Goal: Information Seeking & Learning: Learn about a topic

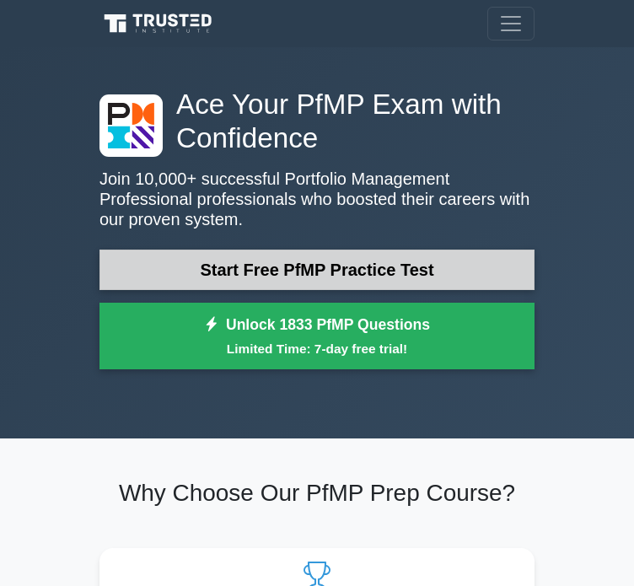
click at [246, 256] on link "Start Free PfMP Practice Test" at bounding box center [317, 270] width 435 height 40
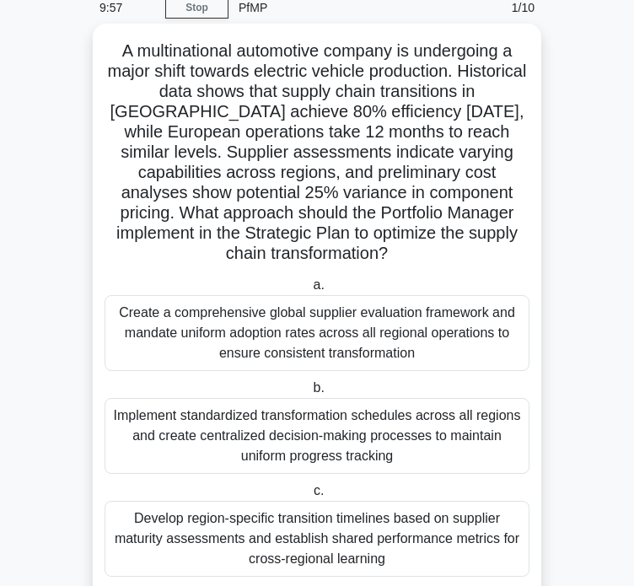
scroll to position [34, 0]
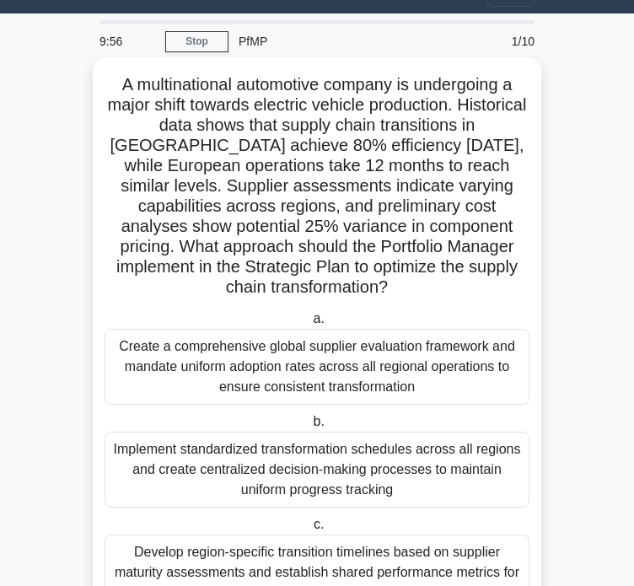
click at [253, 343] on div "Create a comprehensive global supplier evaluation framework and mandate uniform…" at bounding box center [317, 367] width 425 height 76
click at [309, 325] on input "a. Create a comprehensive global supplier evaluation framework and mandate unif…" at bounding box center [309, 319] width 0 height 11
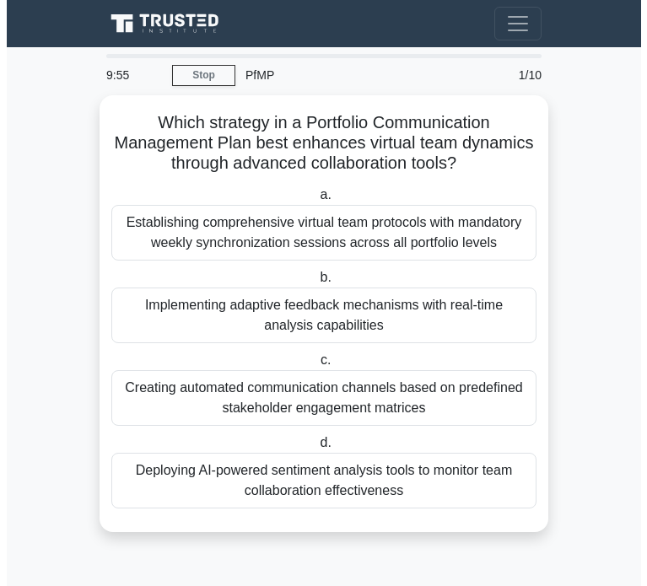
scroll to position [0, 0]
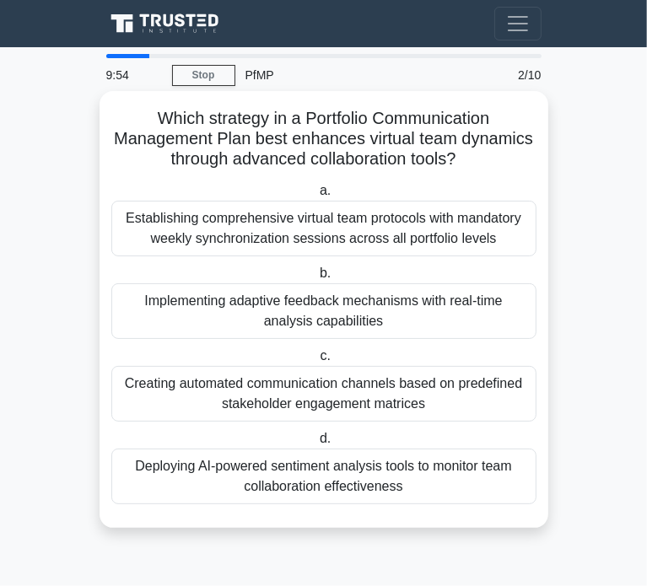
click at [246, 238] on div "Establishing comprehensive virtual team protocols with mandatory weekly synchro…" at bounding box center [323, 229] width 425 height 56
click at [316, 196] on input "a. Establishing comprehensive virtual team protocols with mandatory weekly sync…" at bounding box center [316, 191] width 0 height 11
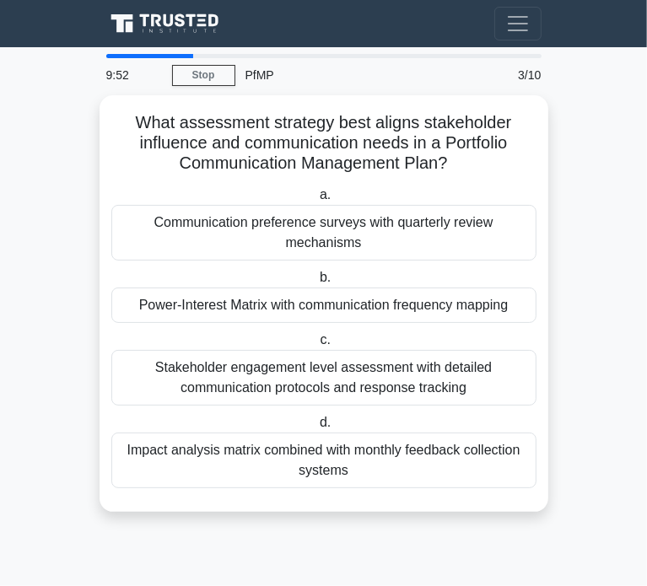
click at [246, 238] on div "Communication preference surveys with quarterly review mechanisms" at bounding box center [323, 233] width 425 height 56
click at [316, 201] on input "a. Communication preference surveys with quarterly review mechanisms" at bounding box center [316, 195] width 0 height 11
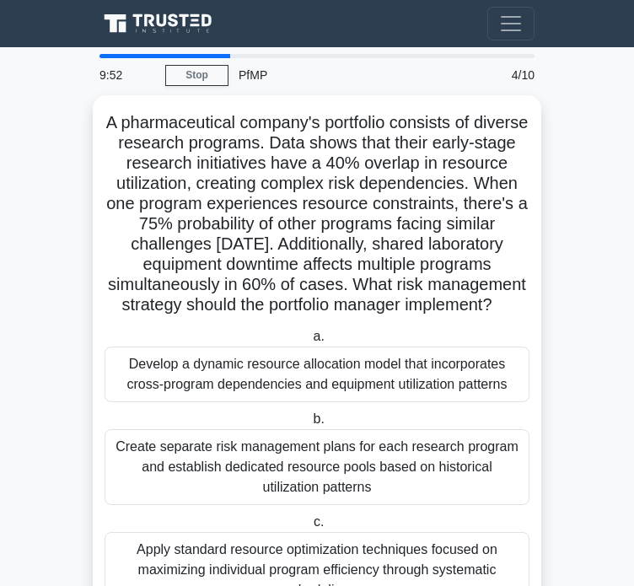
click at [246, 238] on h5 "A pharmaceutical company's portfolio consists of diverse research programs. Dat…" at bounding box center [317, 214] width 428 height 204
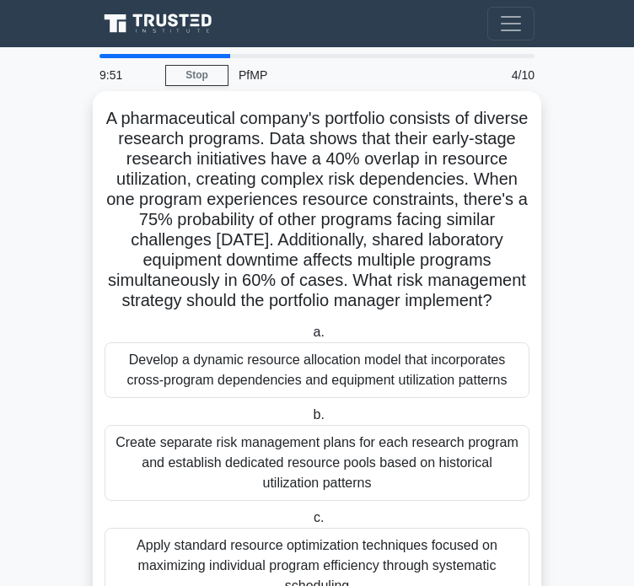
drag, startPoint x: 246, startPoint y: 238, endPoint x: 207, endPoint y: 410, distance: 176.5
click at [207, 410] on div "A pharmaceutical company's portfolio consists of diverse research programs. Dat…" at bounding box center [317, 411] width 435 height 626
click at [207, 398] on div "Develop a dynamic resource allocation model that incorporates cross-program dep…" at bounding box center [317, 370] width 425 height 56
click at [309, 338] on input "a. Develop a dynamic resource allocation model that incorporates cross-program …" at bounding box center [309, 332] width 0 height 11
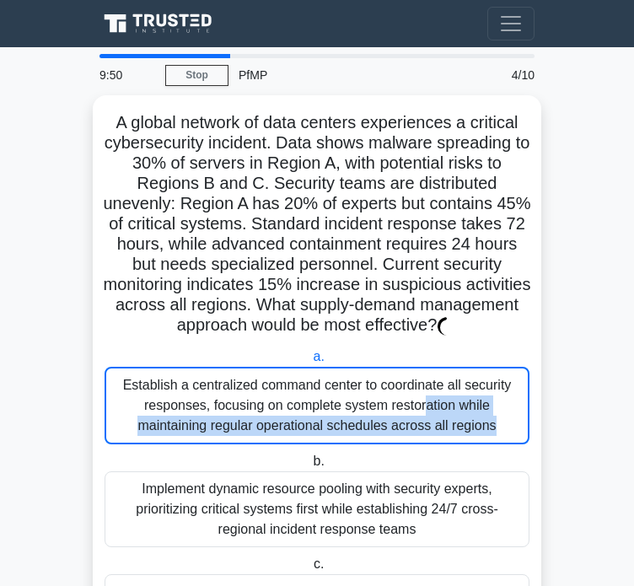
click at [207, 410] on div "Establish a centralized command center to coordinate all security responses, fo…" at bounding box center [317, 406] width 425 height 78
click at [309, 363] on input "a. Establish a centralized command center to coordinate all security responses,…" at bounding box center [309, 357] width 0 height 11
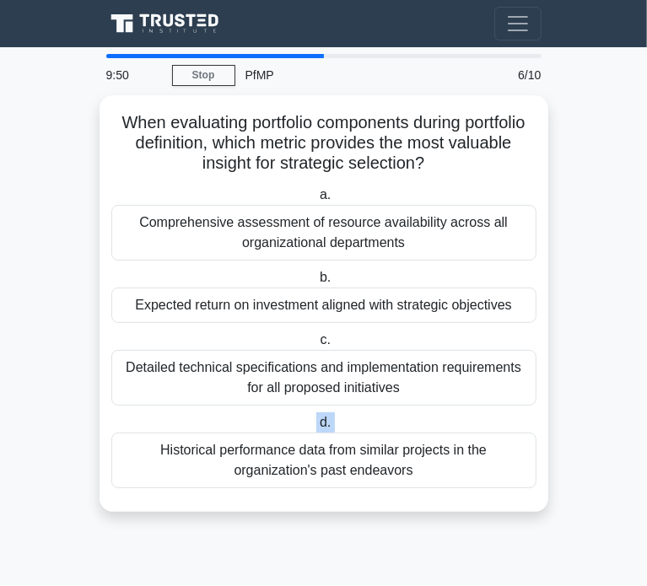
click at [207, 410] on div "a. Comprehensive assessment of resource availability across all organizational …" at bounding box center [323, 336] width 445 height 310
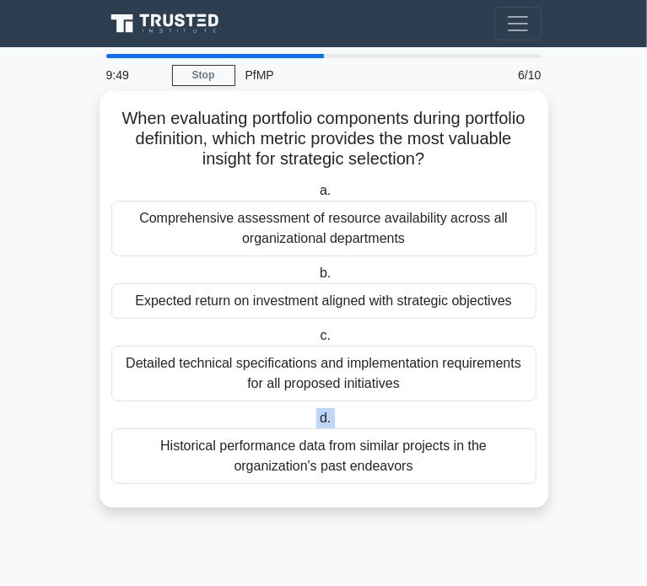
click at [207, 410] on label "d. Historical performance data from similar projects in the organization's past…" at bounding box center [323, 446] width 425 height 76
click at [316, 413] on input "d. Historical performance data from similar projects in the organization's past…" at bounding box center [316, 418] width 0 height 11
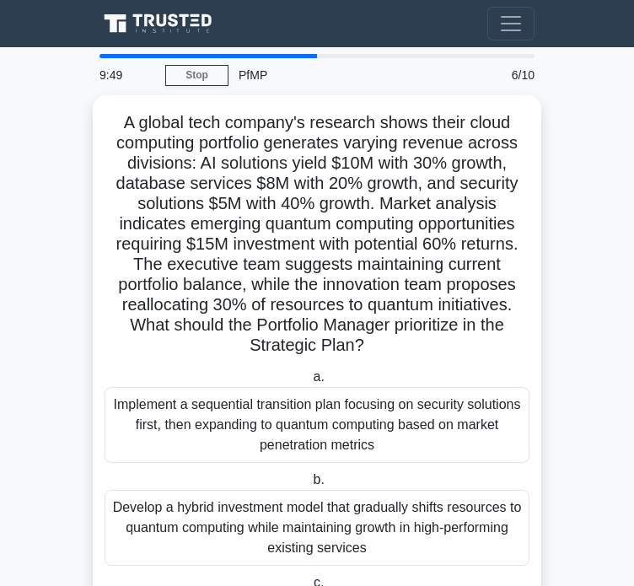
click at [207, 410] on div "Implement a sequential transition plan focusing on security solutions first, th…" at bounding box center [317, 425] width 425 height 76
click at [309, 383] on input "a. Implement a sequential transition plan focusing on security solutions first,…" at bounding box center [309, 377] width 0 height 11
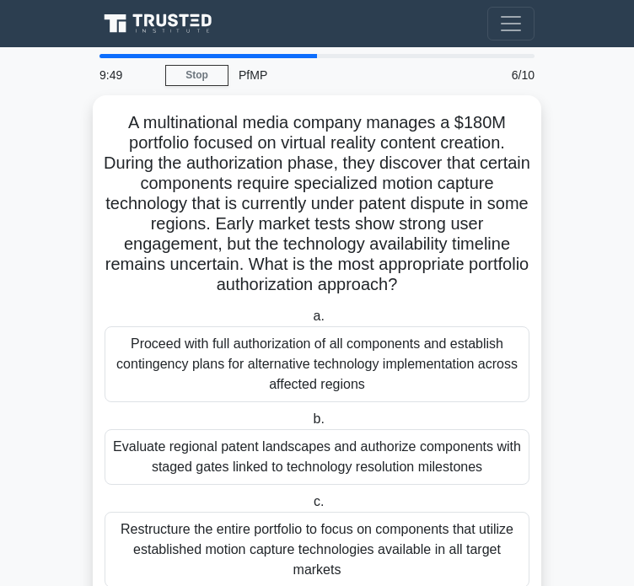
click at [207, 410] on label "b. Evaluate regional patent landscapes and authorize components with staged gat…" at bounding box center [317, 447] width 425 height 76
click at [309, 414] on input "b. Evaluate regional patent landscapes and authorize components with staged gat…" at bounding box center [309, 419] width 0 height 11
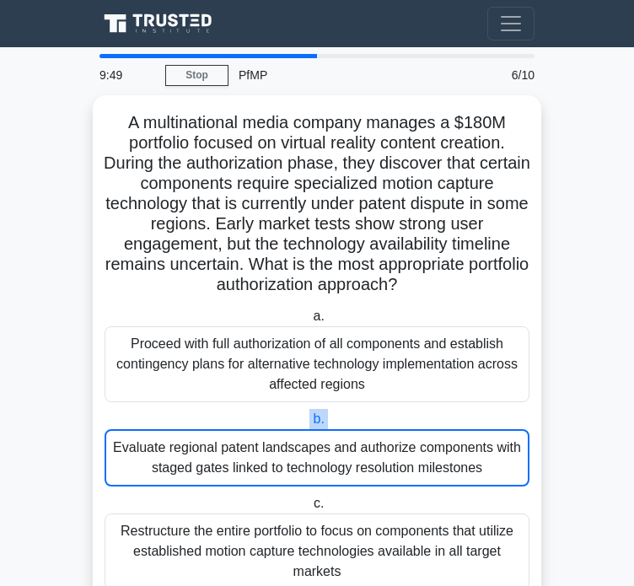
click at [207, 410] on label "b. Evaluate regional patent landscapes and authorize components with staged gat…" at bounding box center [317, 448] width 425 height 78
click at [309, 414] on input "b. Evaluate regional patent landscapes and authorize components with staged gat…" at bounding box center [309, 419] width 0 height 11
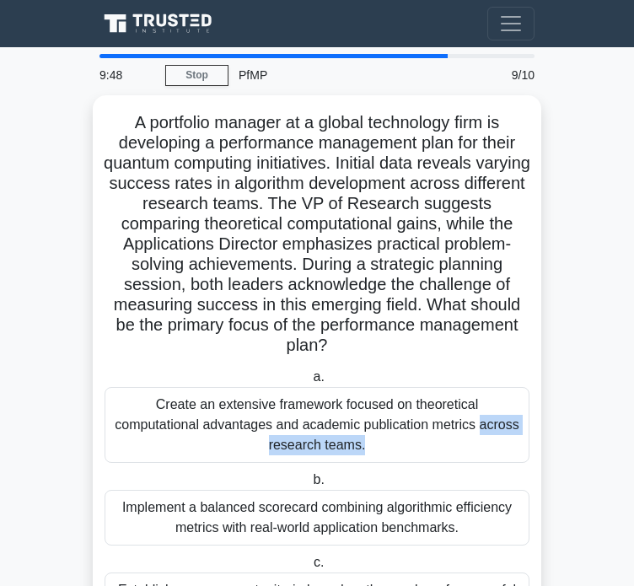
click at [207, 410] on div "Create an extensive framework focused on theoretical computational advantages a…" at bounding box center [317, 425] width 425 height 76
click at [309, 383] on input "a. Create an extensive framework focused on theoretical computational advantage…" at bounding box center [309, 377] width 0 height 11
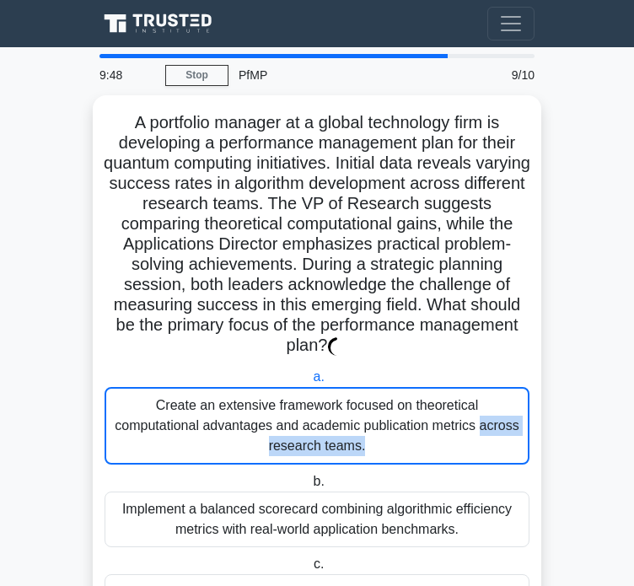
click at [207, 410] on div "Create an extensive framework focused on theoretical computational advantages a…" at bounding box center [317, 426] width 425 height 78
click at [309, 383] on input "a. Create an extensive framework focused on theoretical computational advantage…" at bounding box center [309, 377] width 0 height 11
click at [207, 410] on div "Create an extensive framework focused on theoretical computational advantages a…" at bounding box center [317, 426] width 425 height 78
click at [309, 383] on input "a. Create an extensive framework focused on theoretical computational advantage…" at bounding box center [309, 377] width 0 height 11
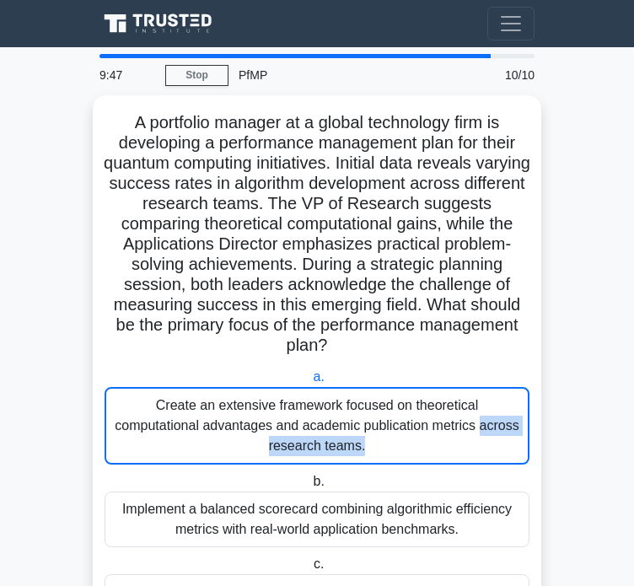
click at [207, 410] on div "Create an extensive framework focused on theoretical computational advantages a…" at bounding box center [317, 426] width 425 height 78
click at [309, 383] on input "a. Create an extensive framework focused on theoretical computational advantage…" at bounding box center [309, 377] width 0 height 11
click at [207, 410] on div "Create an extensive framework focused on theoretical computational advantages a…" at bounding box center [317, 426] width 425 height 78
click at [309, 383] on input "a. Create an extensive framework focused on theoretical computational advantage…" at bounding box center [309, 377] width 0 height 11
click at [207, 410] on div "Create an extensive framework focused on theoretical computational advantages a…" at bounding box center [317, 426] width 425 height 78
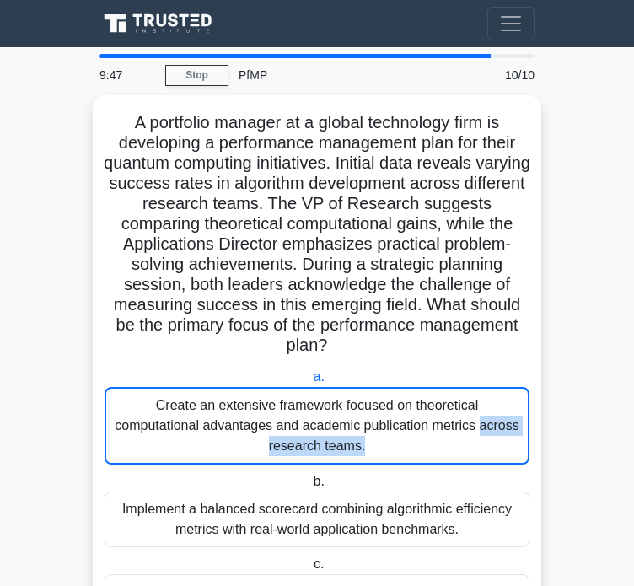
click at [309, 383] on input "a. Create an extensive framework focused on theoretical computational advantage…" at bounding box center [309, 377] width 0 height 11
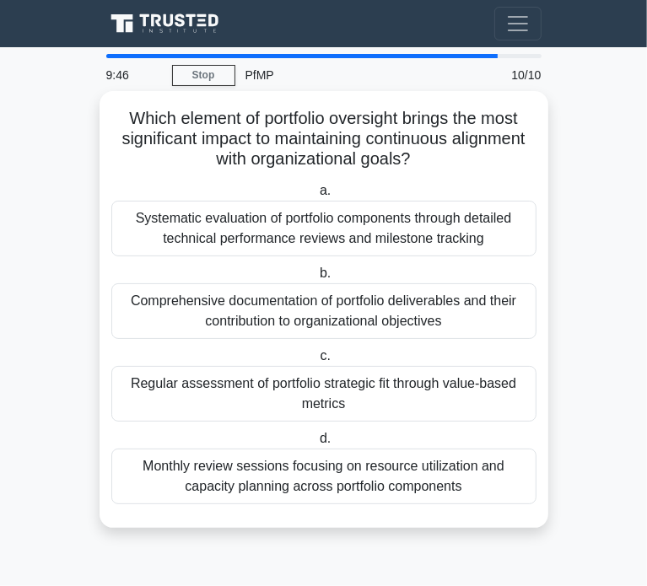
drag, startPoint x: 207, startPoint y: 410, endPoint x: 223, endPoint y: 412, distance: 16.1
click at [223, 412] on div "Regular assessment of portfolio strategic fit through value-based metrics" at bounding box center [323, 394] width 425 height 56
click at [316, 362] on input "c. Regular assessment of portfolio strategic fit through value-based metrics" at bounding box center [316, 356] width 0 height 11
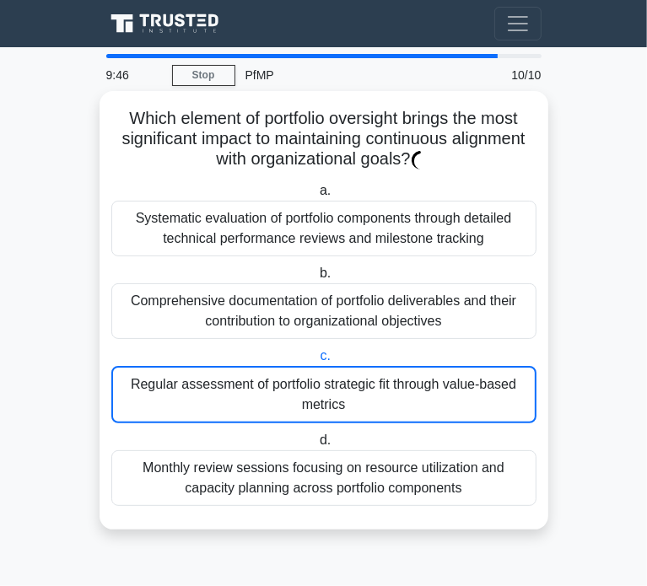
click at [223, 412] on div "Regular assessment of portfolio strategic fit through value-based metrics" at bounding box center [323, 394] width 425 height 57
click at [316, 362] on input "c. Regular assessment of portfolio strategic fit through value-based metrics" at bounding box center [316, 356] width 0 height 11
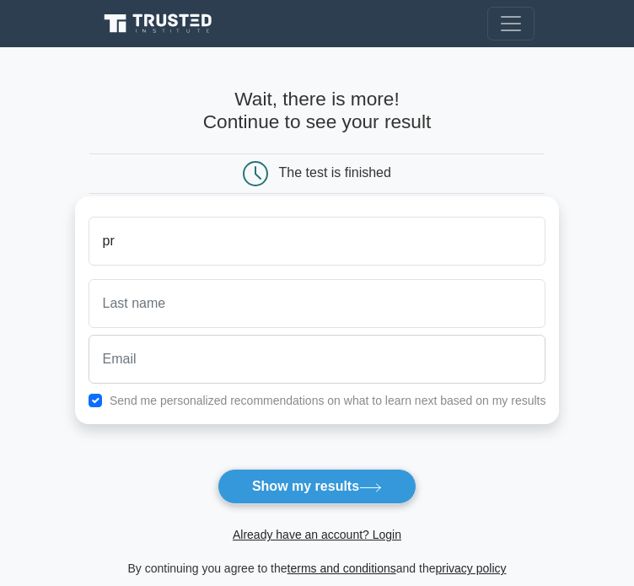
type input "p"
type input "A"
type input "Aatika"
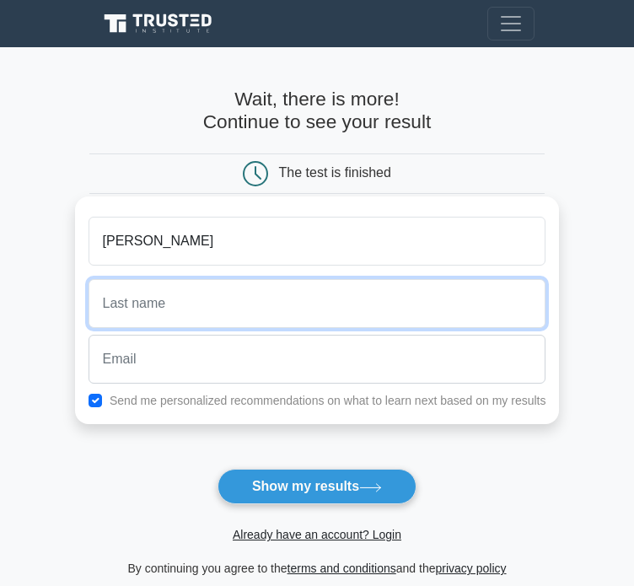
click at [240, 309] on input "text" at bounding box center [318, 303] width 458 height 49
type input "L"
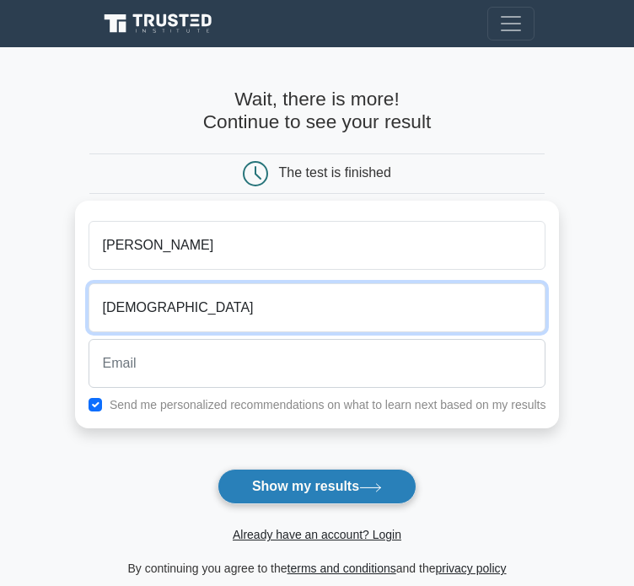
type input "Islam"
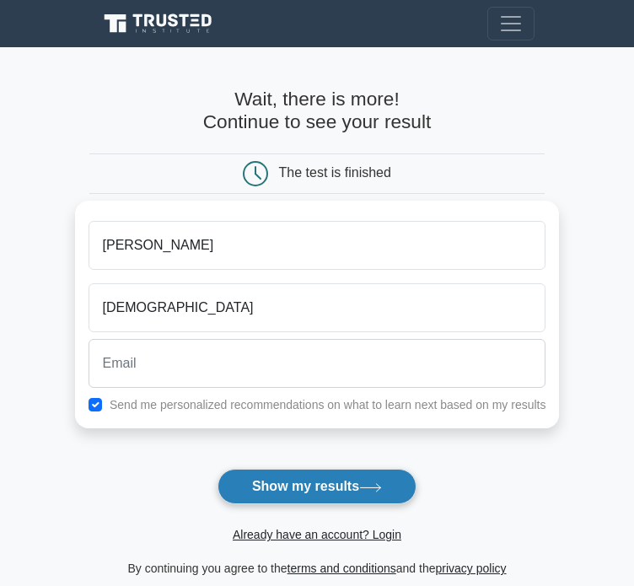
click at [283, 475] on button "Show my results" at bounding box center [317, 486] width 199 height 35
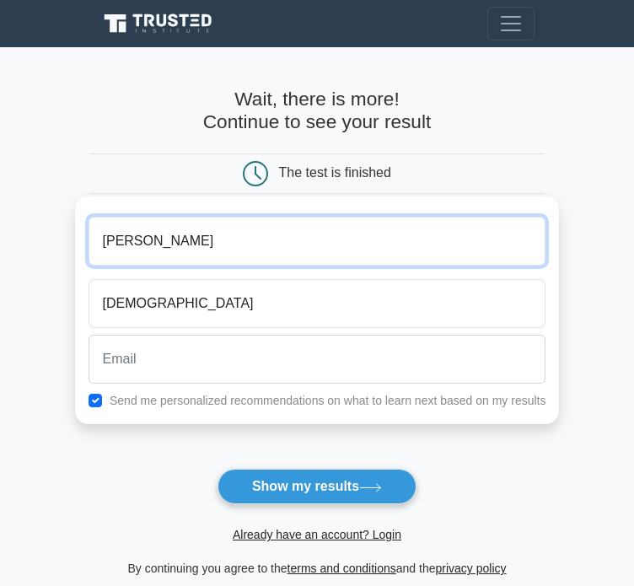
click at [282, 222] on input "Aatika" at bounding box center [318, 241] width 458 height 49
type input "A"
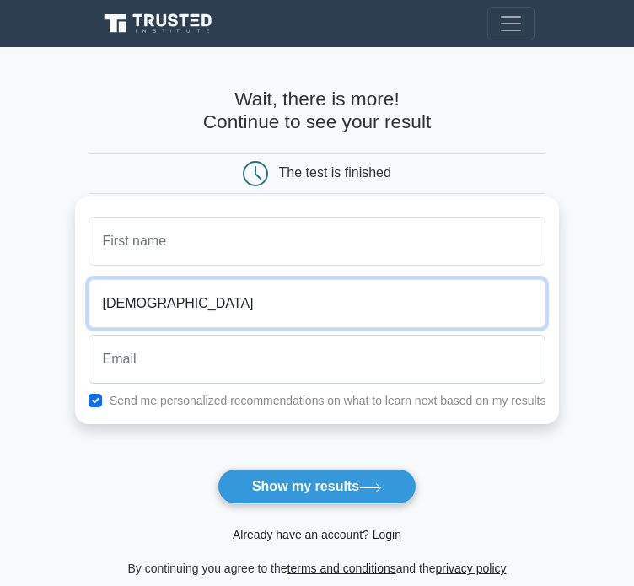
click at [213, 288] on input "Islam" at bounding box center [318, 303] width 458 height 49
type input "I"
